Goal: Check status: Check status

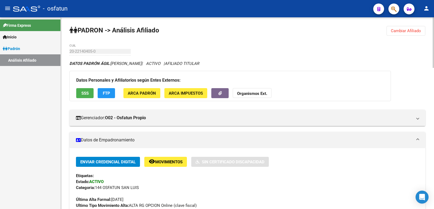
click at [404, 31] on span "Cambiar Afiliado" at bounding box center [405, 30] width 30 height 5
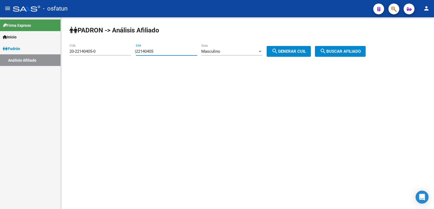
drag, startPoint x: 179, startPoint y: 54, endPoint x: 157, endPoint y: 56, distance: 21.8
click at [96, 54] on app-analisis-afiliado "PADRON -> Análisis Afiliado 20-22140405-0 CUIL | 22140405 DNI Masculino Sexo se…" at bounding box center [219, 51] width 300 height 5
paste input "7044570"
type input "27044570"
click at [255, 52] on div "Masculino" at bounding box center [229, 51] width 56 height 5
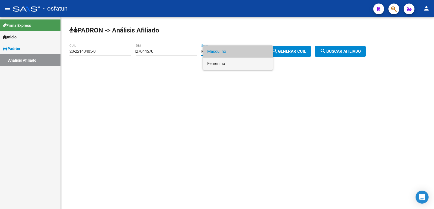
click at [228, 61] on span "Femenino" at bounding box center [237, 64] width 61 height 12
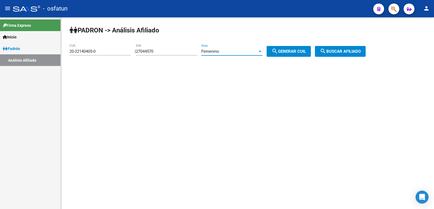
click at [298, 51] on span "search Generar CUIL" at bounding box center [288, 51] width 34 height 5
type input "27-27044570-0"
click at [334, 47] on button "search Buscar afiliado" at bounding box center [340, 51] width 51 height 11
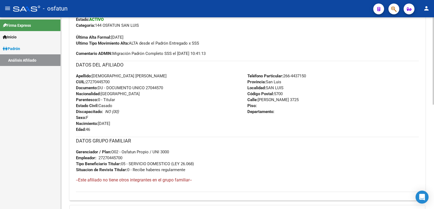
scroll to position [229, 0]
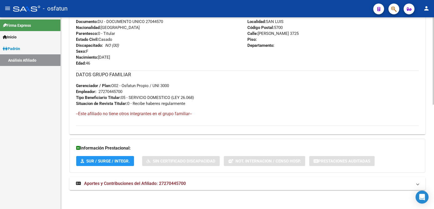
drag, startPoint x: 173, startPoint y: 183, endPoint x: 172, endPoint y: 179, distance: 4.1
click at [173, 182] on span "Aportes y Contribuciones del Afiliado: 27270445700" at bounding box center [135, 183] width 102 height 5
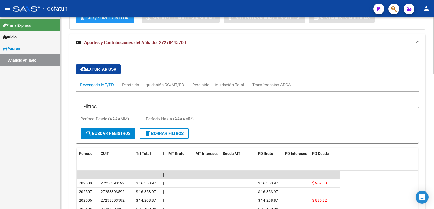
scroll to position [458, 0]
